Goal: Transaction & Acquisition: Purchase product/service

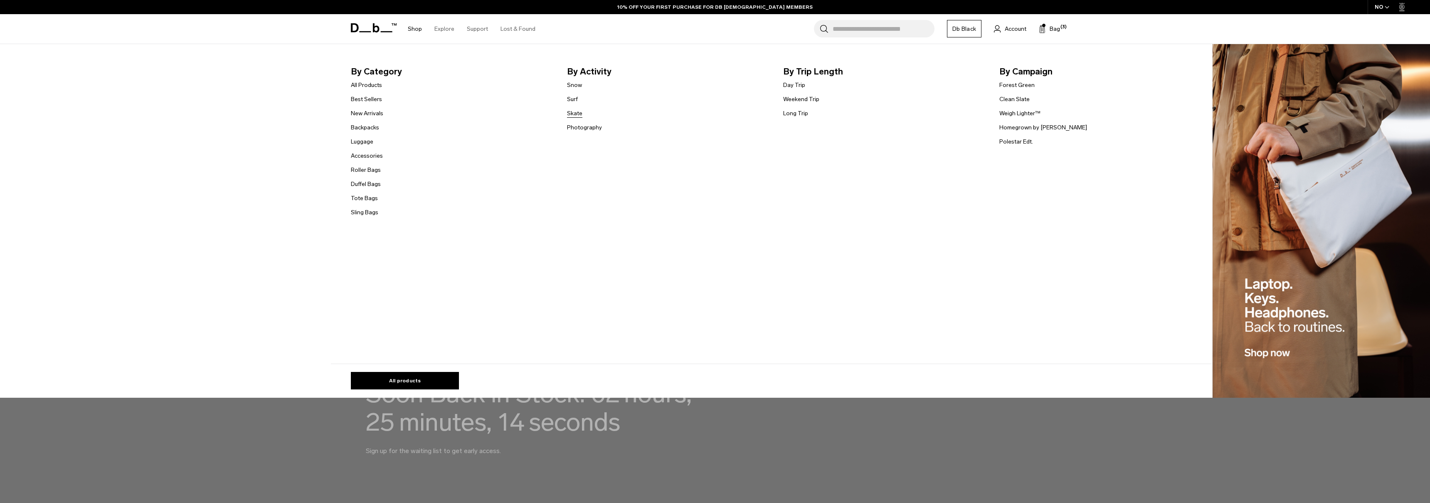
click at [572, 116] on link "Skate" at bounding box center [574, 113] width 15 height 9
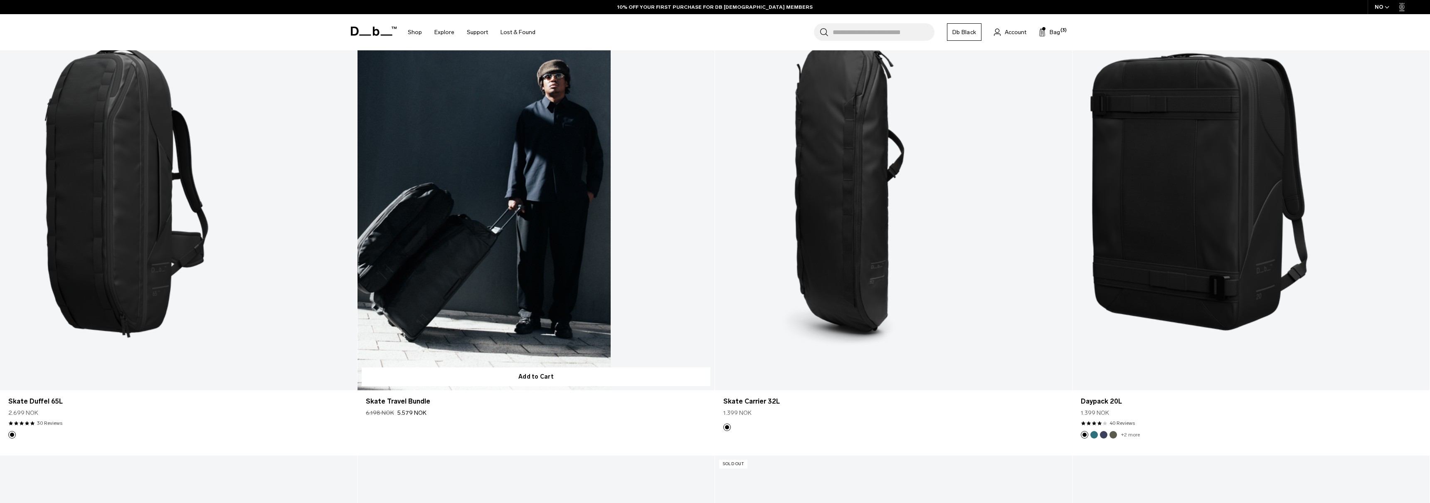
scroll to position [378, 0]
